Goal: Task Accomplishment & Management: Manage account settings

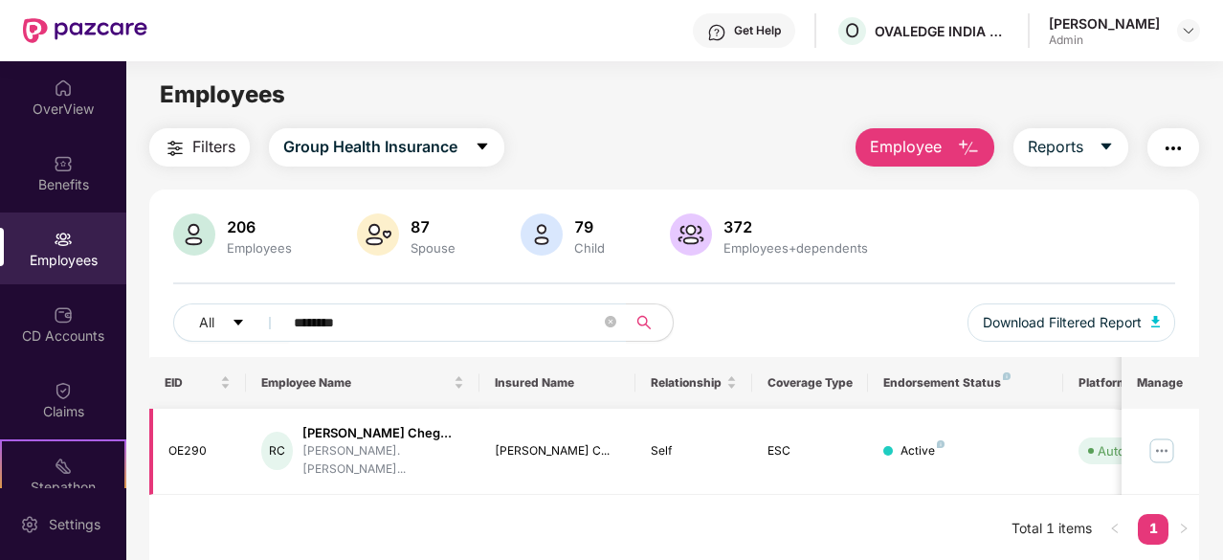
click at [1164, 445] on img at bounding box center [1161, 450] width 31 height 31
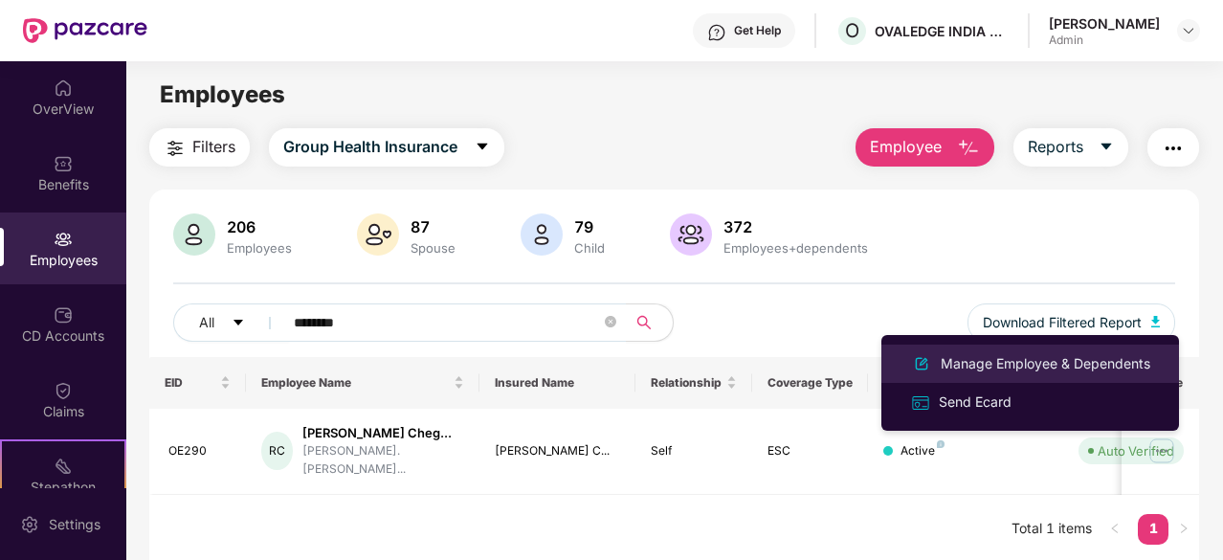
click at [970, 367] on div "Manage Employee & Dependents" at bounding box center [1045, 363] width 217 height 21
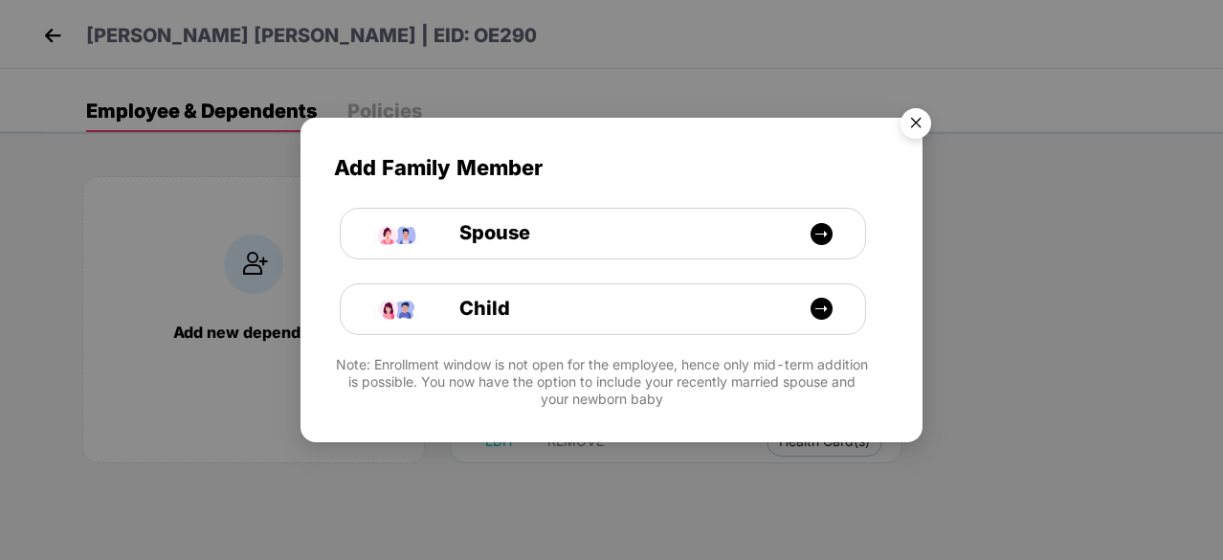
click at [909, 137] on img "Close" at bounding box center [916, 127] width 54 height 54
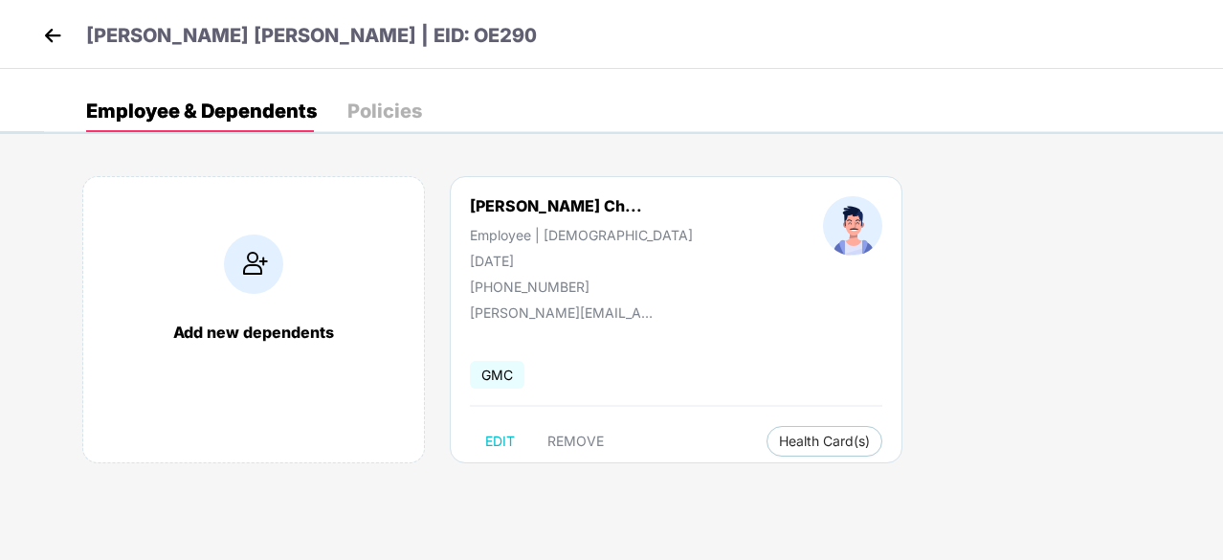
click at [44, 30] on img at bounding box center [52, 35] width 29 height 29
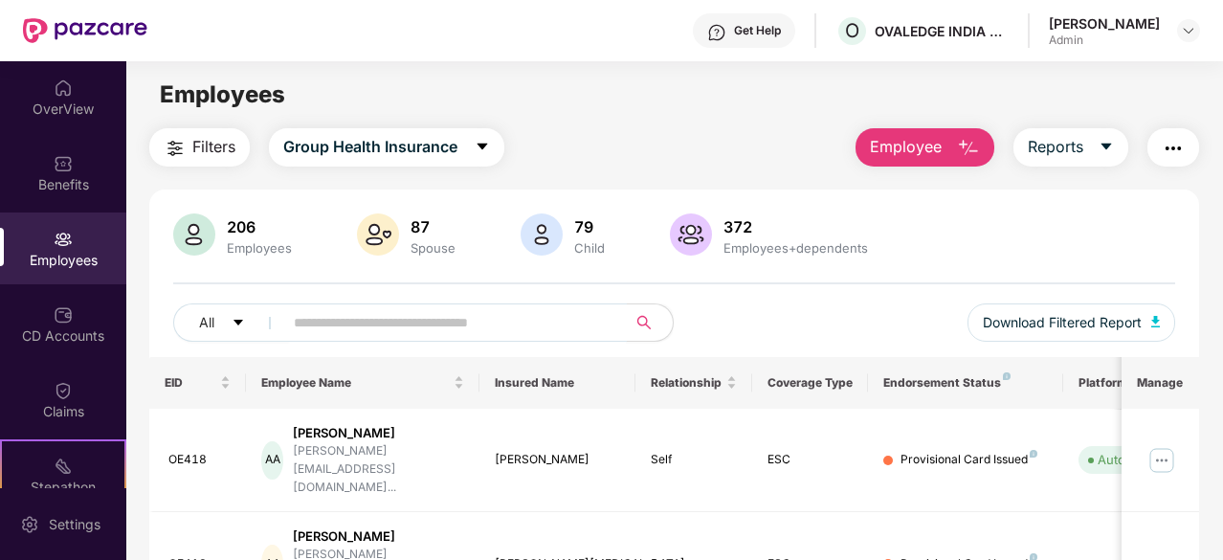
click at [456, 321] on input "text" at bounding box center [447, 322] width 307 height 29
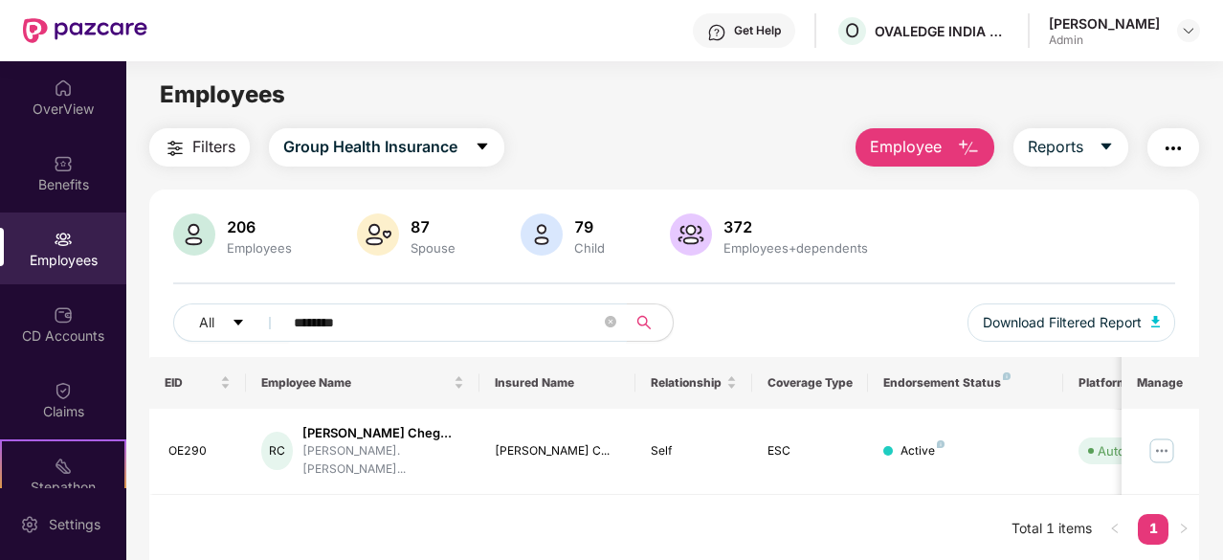
type input "********"
click at [1175, 141] on img "button" at bounding box center [1173, 148] width 23 height 23
click at [778, 122] on main "Employees Filters Group Health Insurance Employee Reports 206 Employees 87 Spou…" at bounding box center [674, 341] width 1096 height 560
click at [1163, 454] on img at bounding box center [1161, 450] width 31 height 31
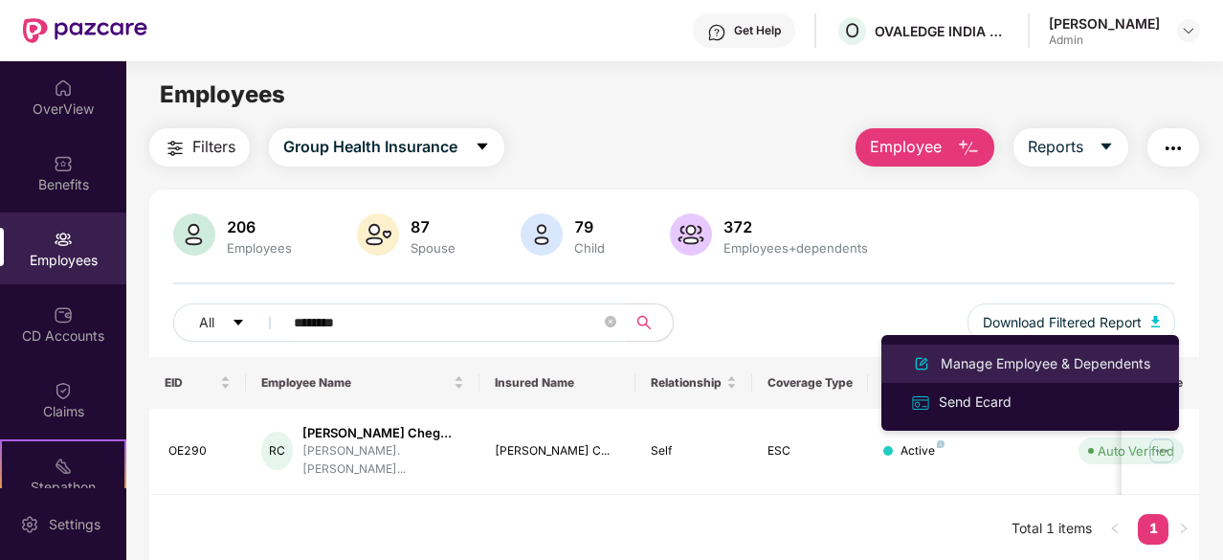
click at [976, 360] on div "Manage Employee & Dependents" at bounding box center [1045, 363] width 217 height 21
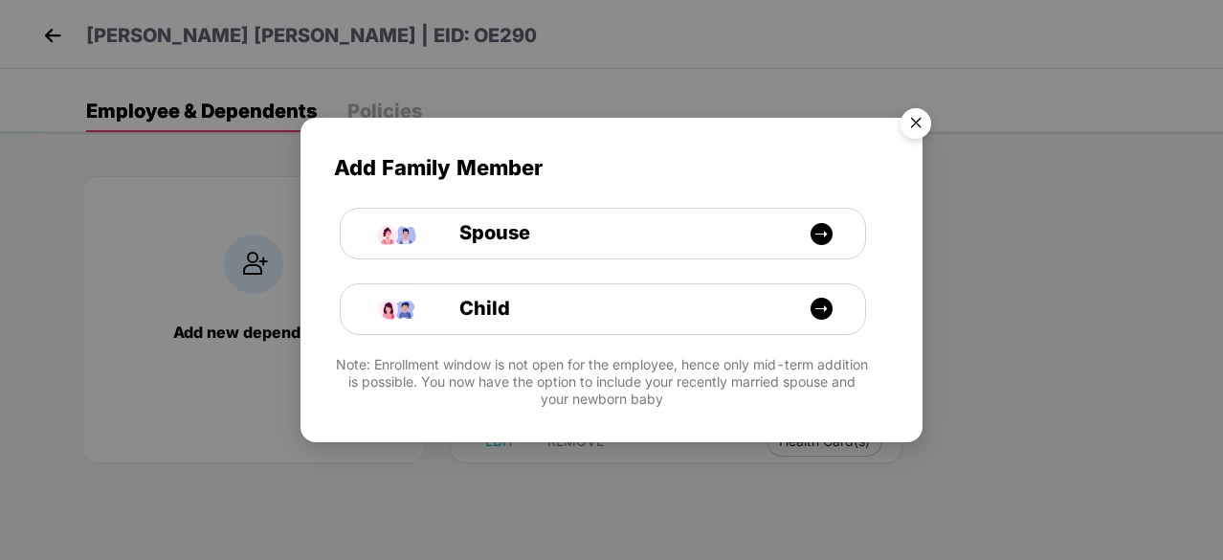
click at [909, 133] on img "Close" at bounding box center [916, 127] width 54 height 54
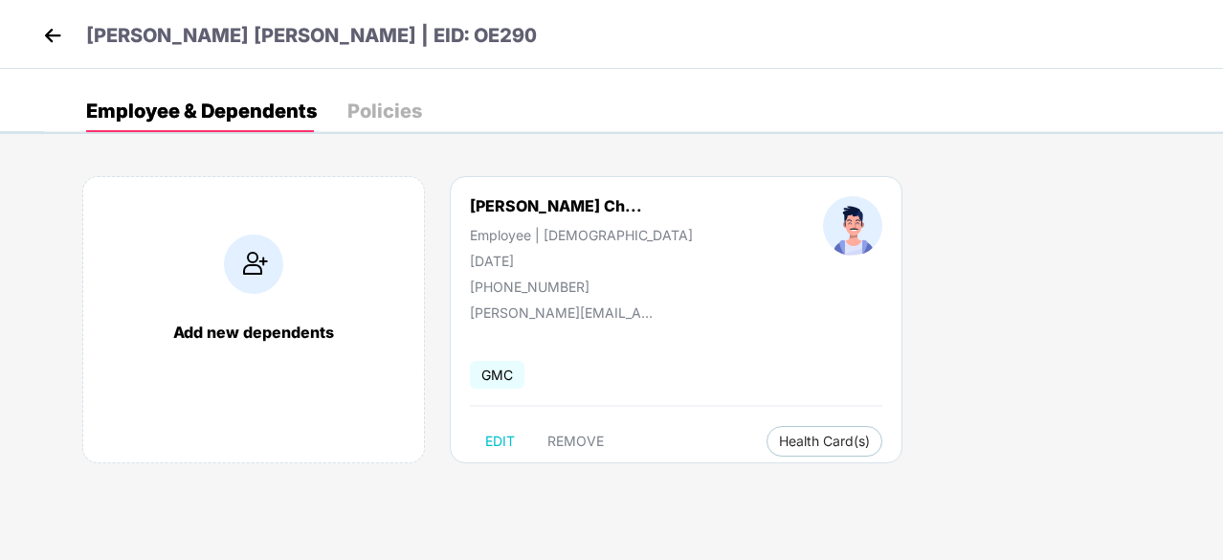
click at [57, 37] on img at bounding box center [52, 35] width 29 height 29
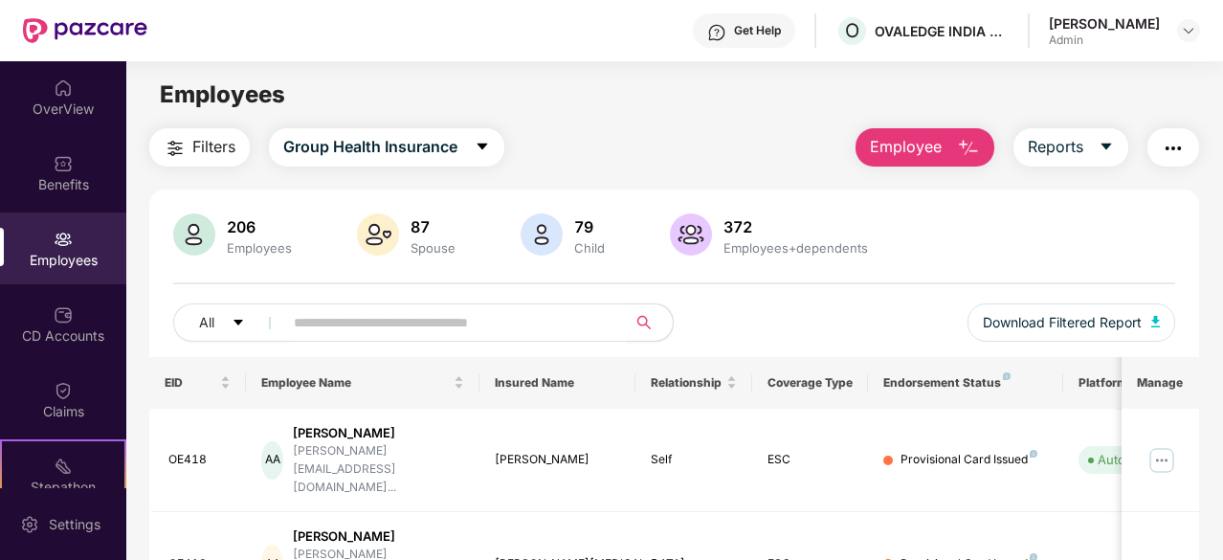
click at [456, 339] on span at bounding box center [449, 322] width 356 height 38
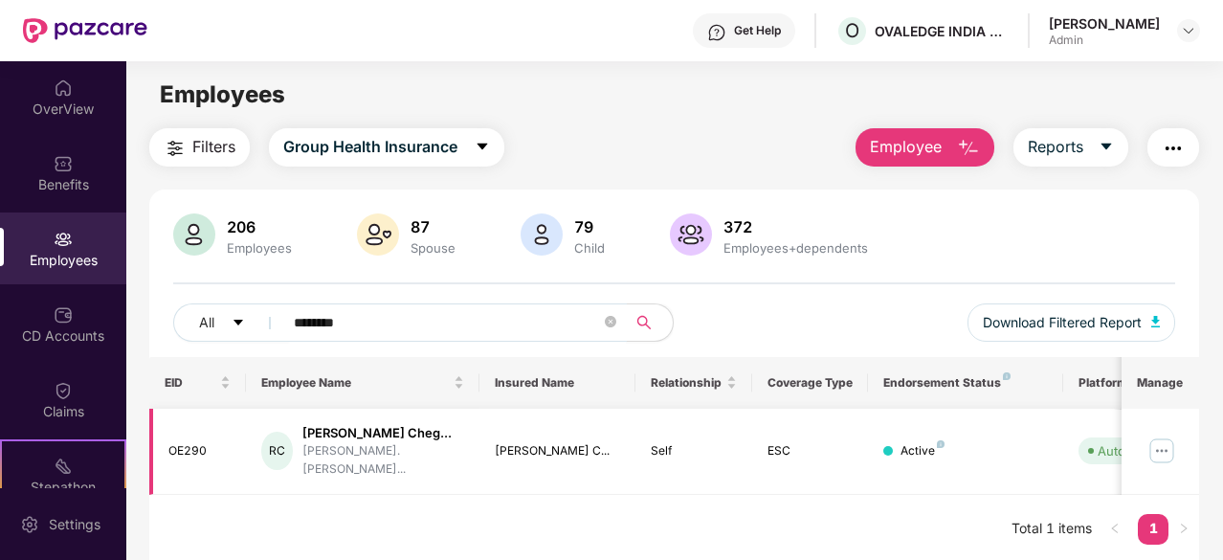
type input "********"
click at [188, 456] on div "OE290" at bounding box center [199, 451] width 63 height 18
click at [1166, 455] on img at bounding box center [1161, 450] width 31 height 31
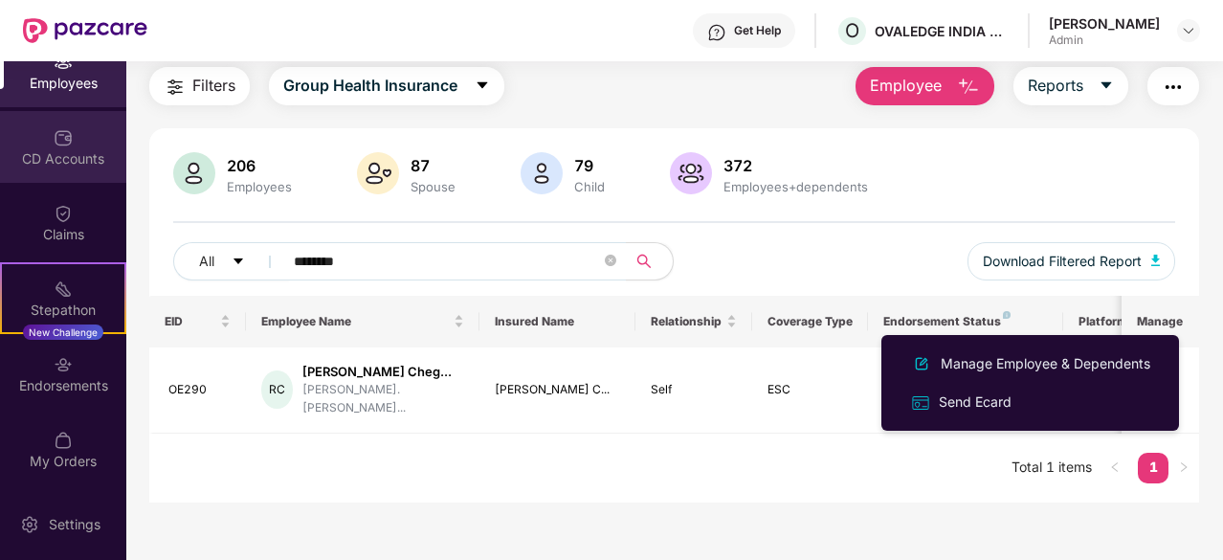
scroll to position [61, 0]
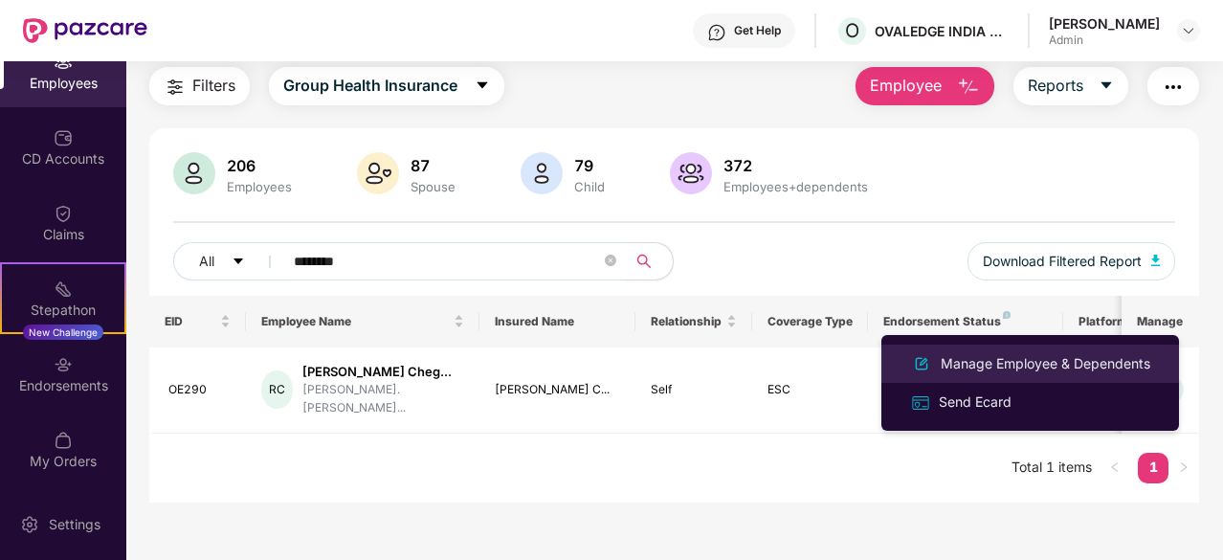
click at [1022, 361] on div "Manage Employee & Dependents" at bounding box center [1045, 363] width 217 height 21
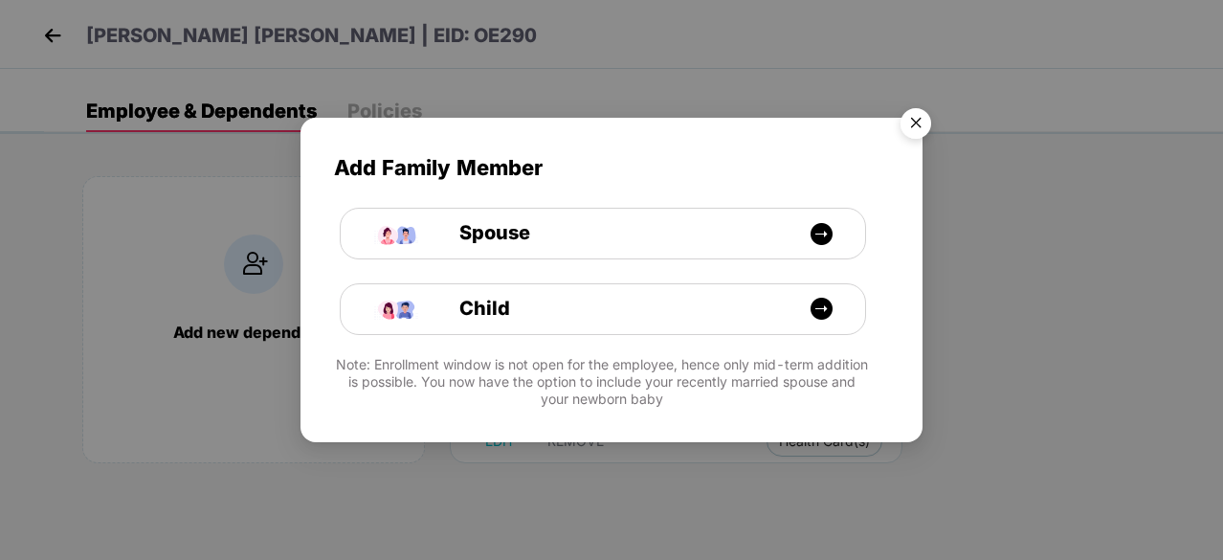
click at [914, 135] on img "Close" at bounding box center [916, 127] width 54 height 54
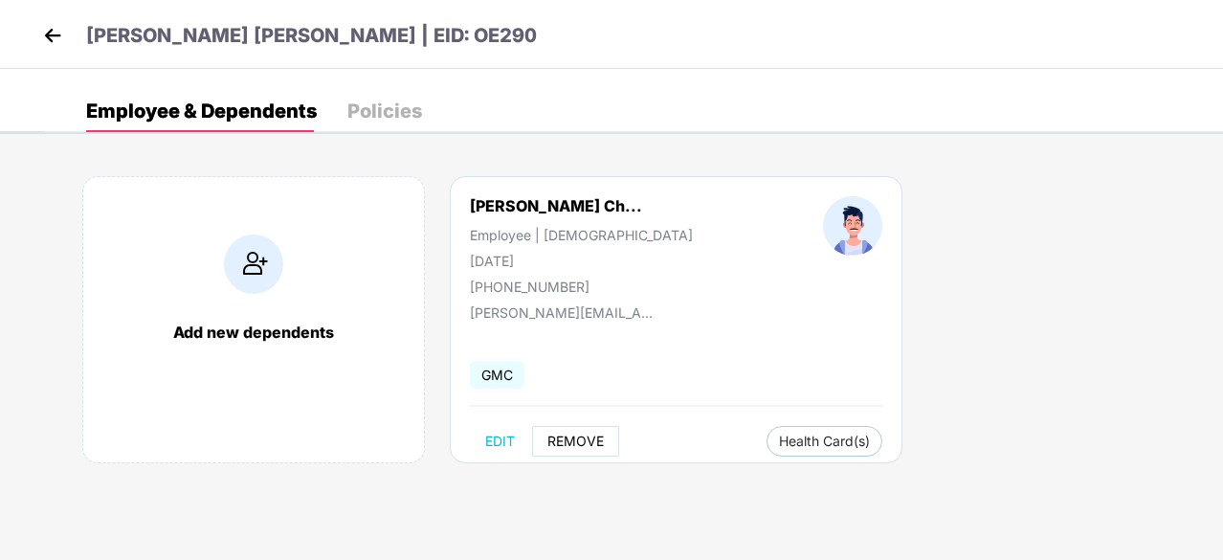
click at [568, 443] on span "REMOVE" at bounding box center [575, 441] width 56 height 15
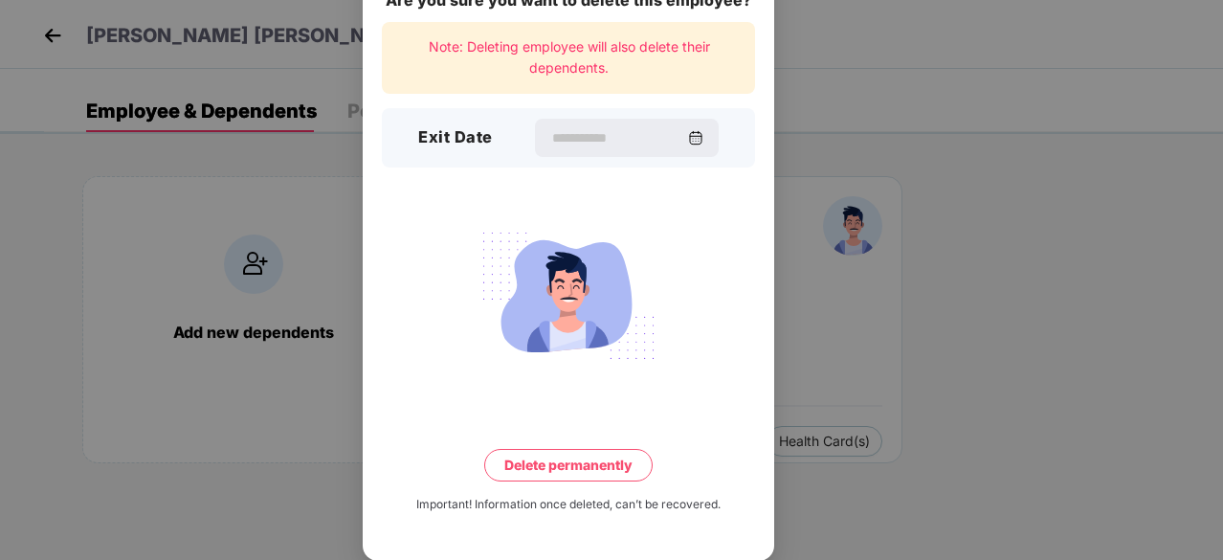
scroll to position [50, 0]
click at [555, 146] on input at bounding box center [618, 138] width 138 height 20
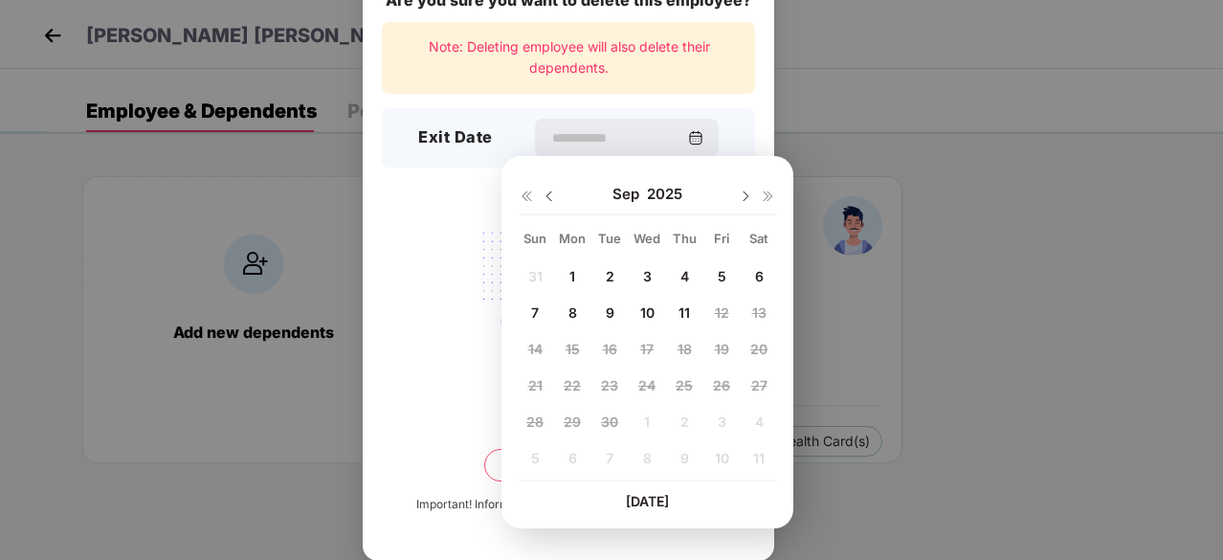
click at [683, 313] on span "11" at bounding box center [684, 312] width 11 height 16
type input "**********"
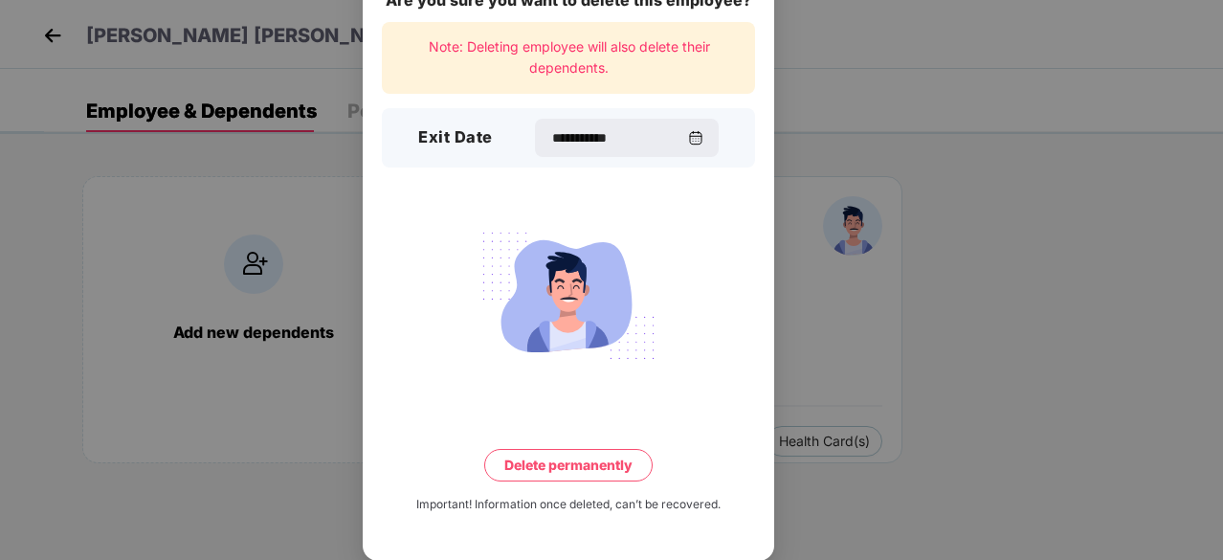
click at [509, 464] on button "Delete permanently" at bounding box center [568, 465] width 168 height 33
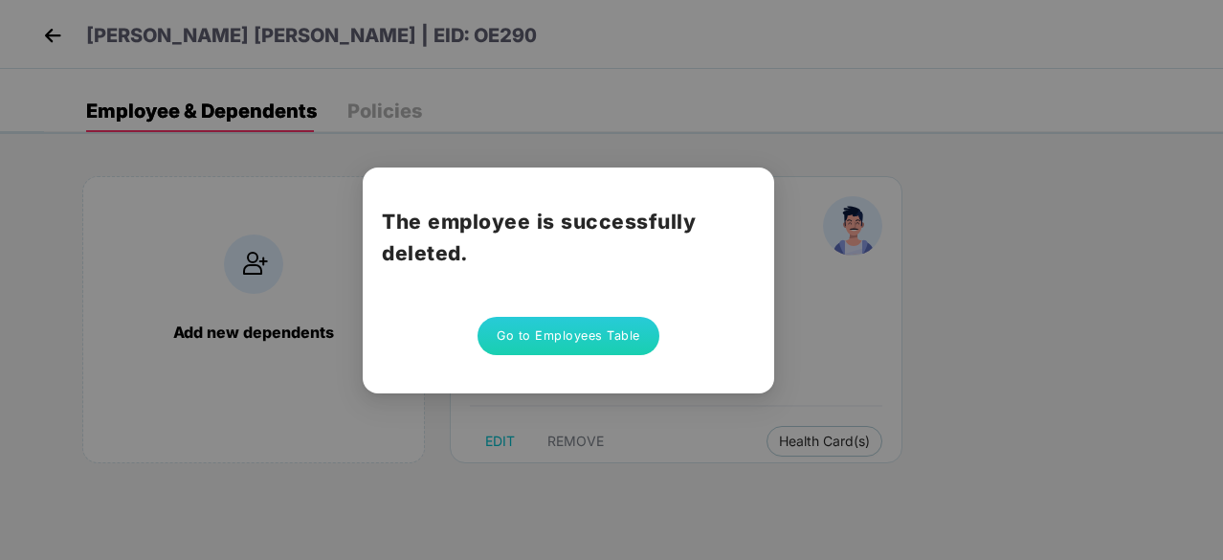
scroll to position [0, 0]
click at [554, 343] on button "Go to Employees Table" at bounding box center [569, 336] width 182 height 38
